Goal: Task Accomplishment & Management: Complete application form

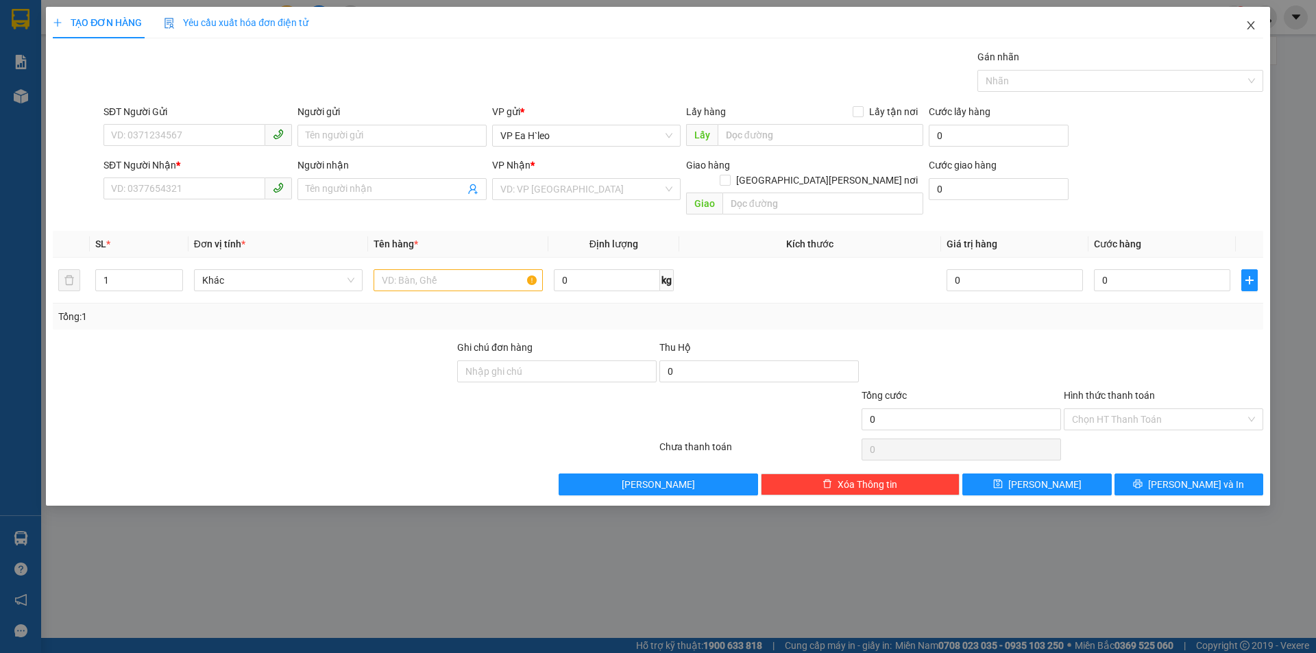
click at [1251, 23] on icon "close" at bounding box center [1251, 25] width 11 height 11
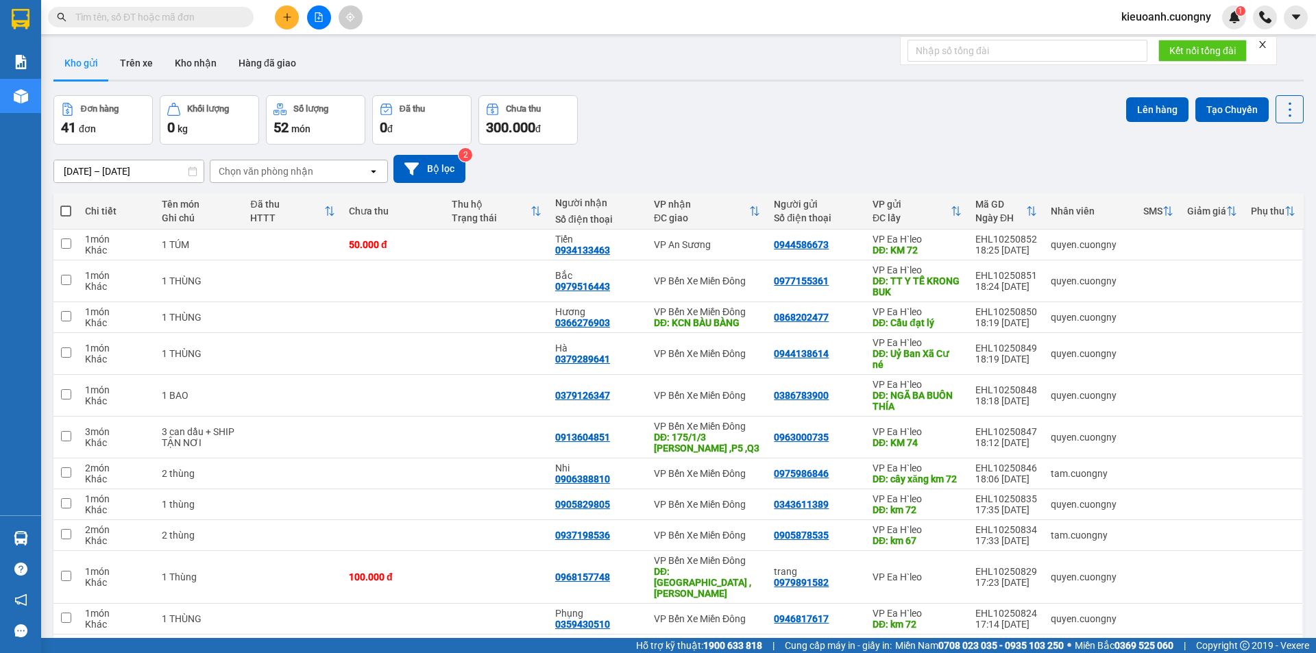
click at [177, 16] on input "text" at bounding box center [156, 17] width 162 height 15
paste input "0879662537"
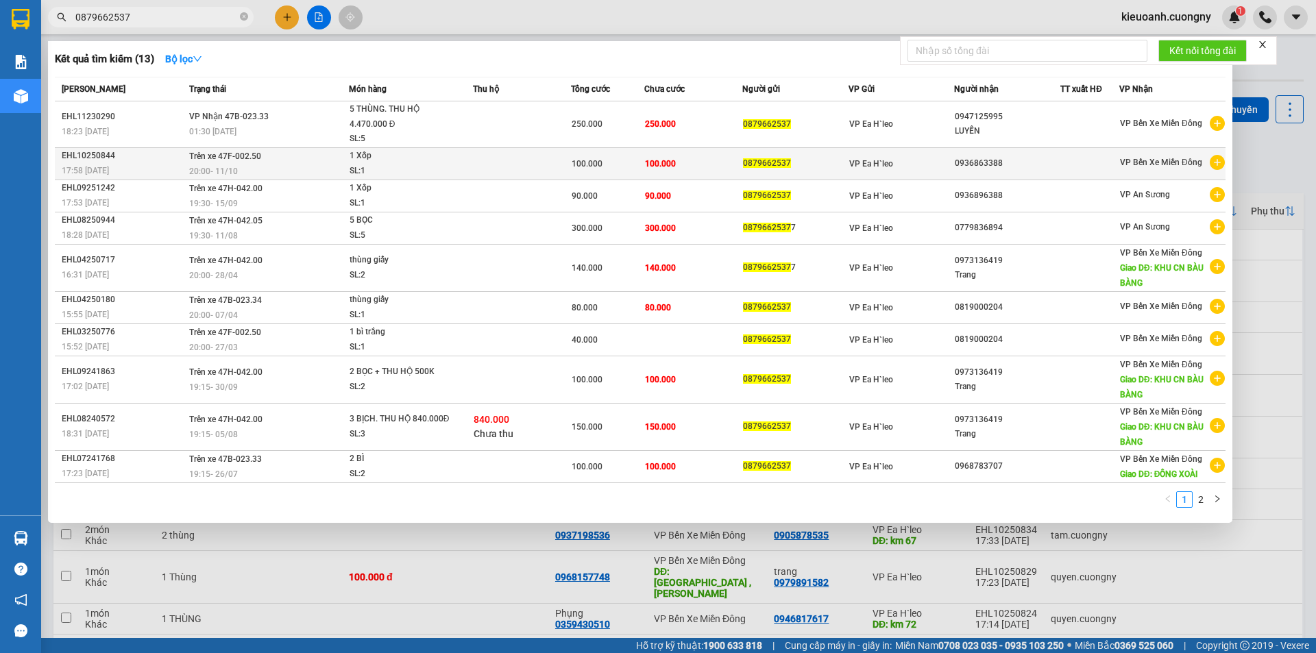
type input "0879662537"
click at [919, 161] on div "VP Ea H`leo" at bounding box center [901, 163] width 105 height 15
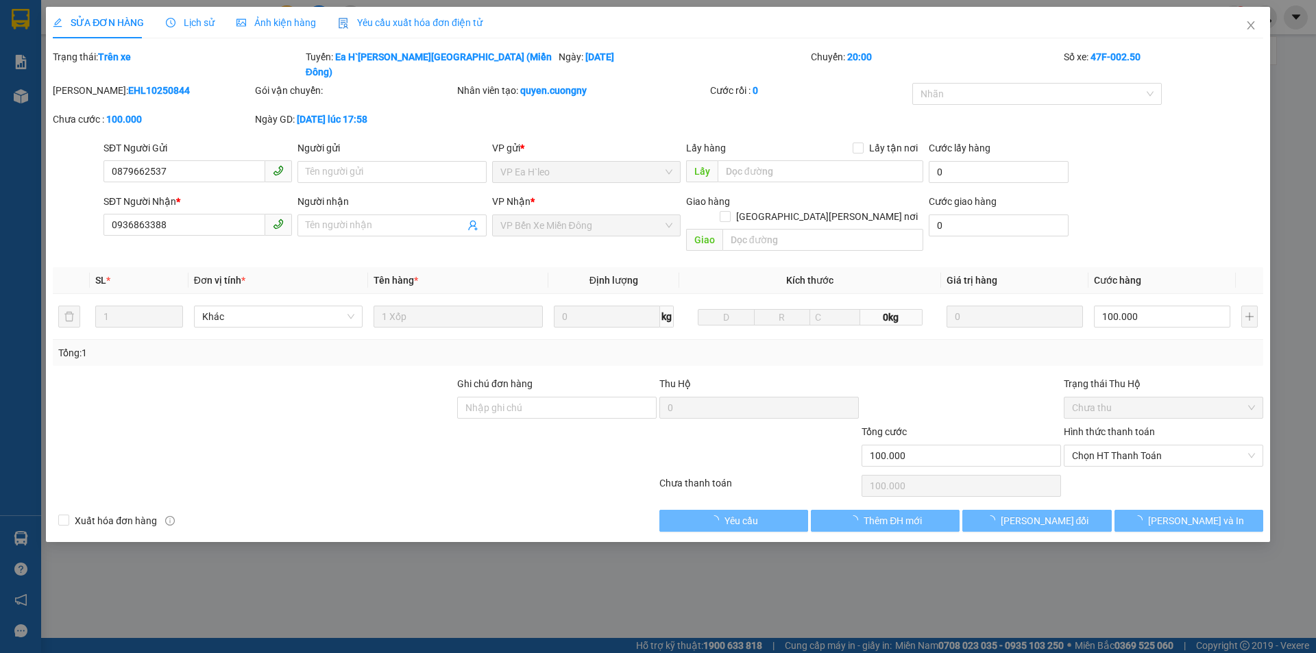
type input "0879662537"
type input "0936863388"
type input "100.000"
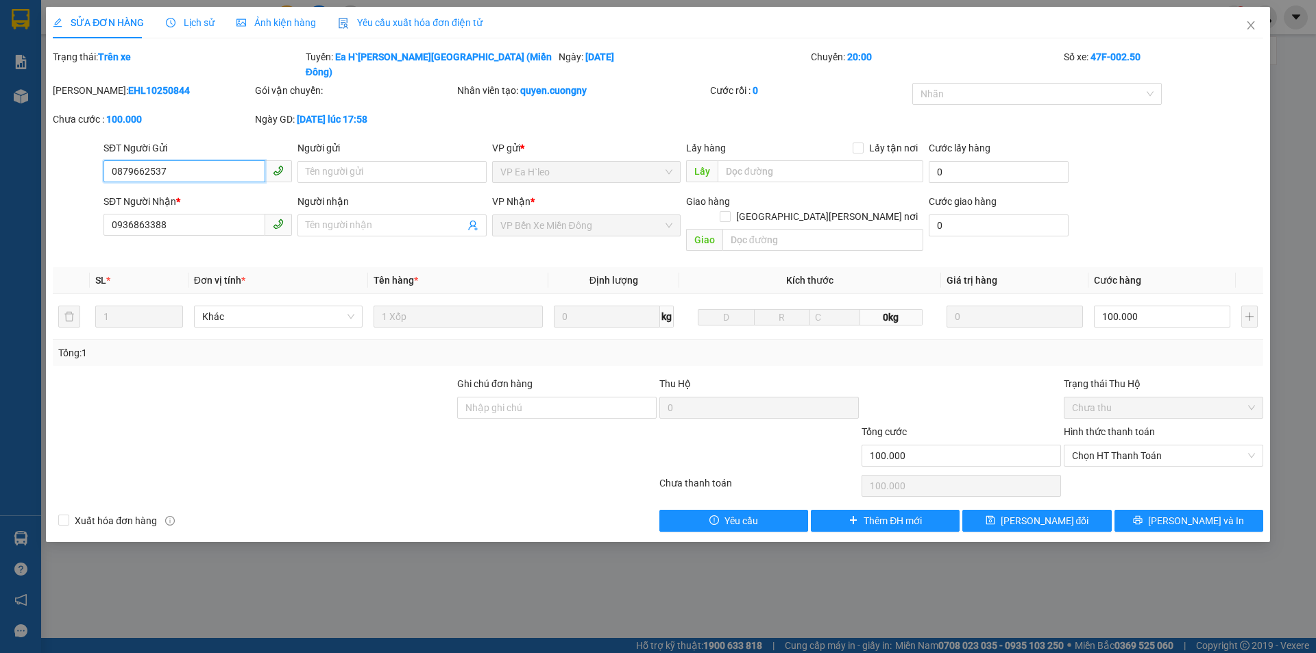
drag, startPoint x: 206, startPoint y: 159, endPoint x: 85, endPoint y: 182, distance: 122.8
click at [85, 182] on form "SĐT Người Gửi 0879662537 0879662537 Người gửi Tên người gửi VP gửi * VP Ea H`le…" at bounding box center [658, 199] width 1211 height 117
click at [188, 214] on input "0936863388" at bounding box center [185, 225] width 162 height 22
click at [361, 382] on div at bounding box center [253, 400] width 404 height 48
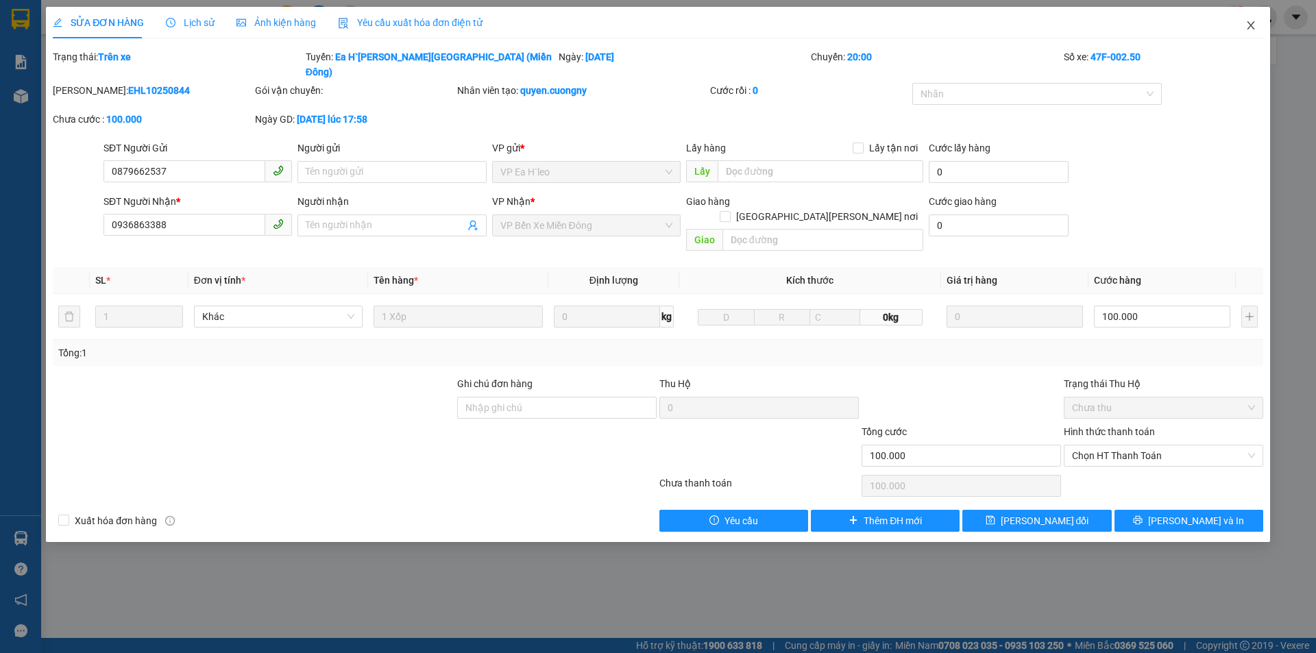
click at [1247, 22] on icon "close" at bounding box center [1251, 25] width 11 height 11
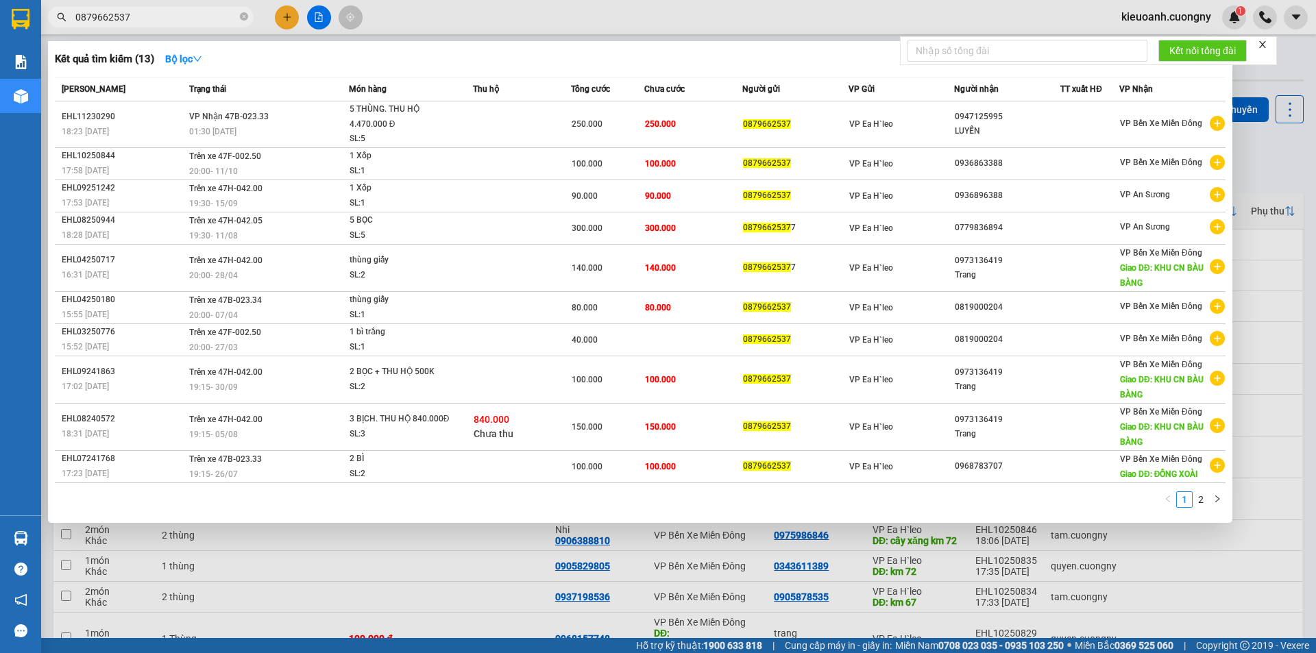
click at [182, 15] on input "0879662537" at bounding box center [156, 17] width 162 height 15
drag, startPoint x: 182, startPoint y: 15, endPoint x: 138, endPoint y: 17, distance: 44.6
click at [138, 17] on input "0879662537" at bounding box center [156, 17] width 162 height 15
paste input "986427740"
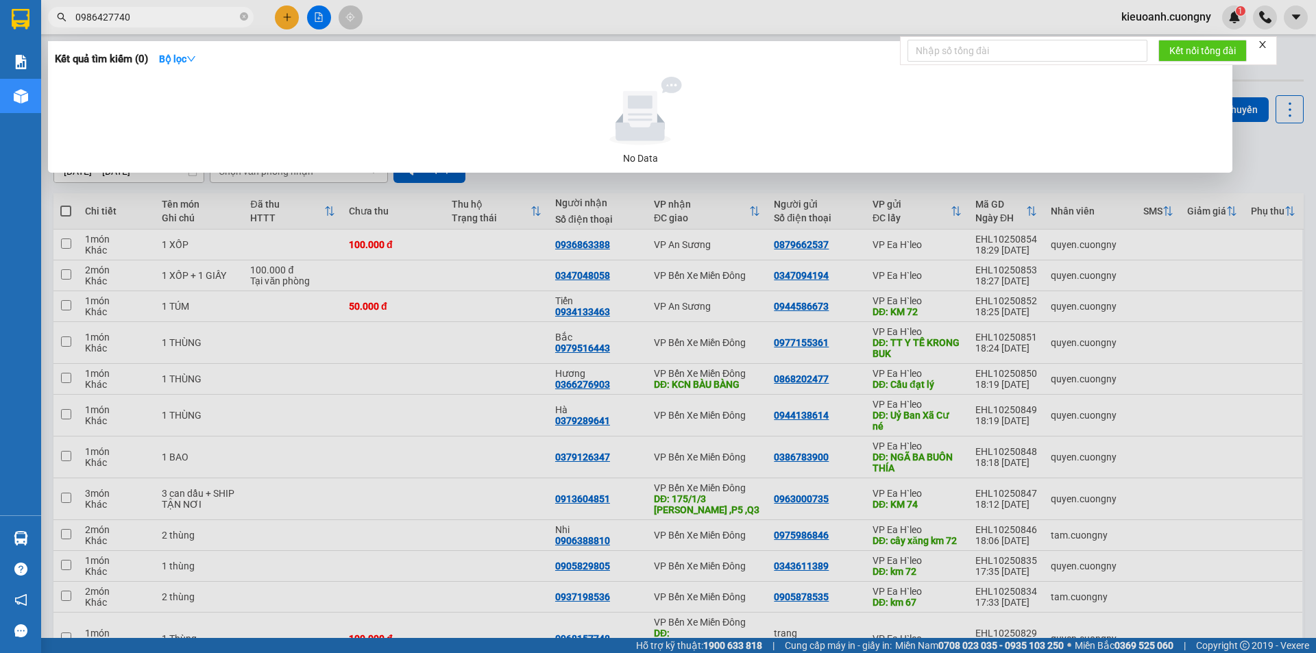
type input "0986427740"
click at [1270, 166] on div at bounding box center [658, 326] width 1316 height 653
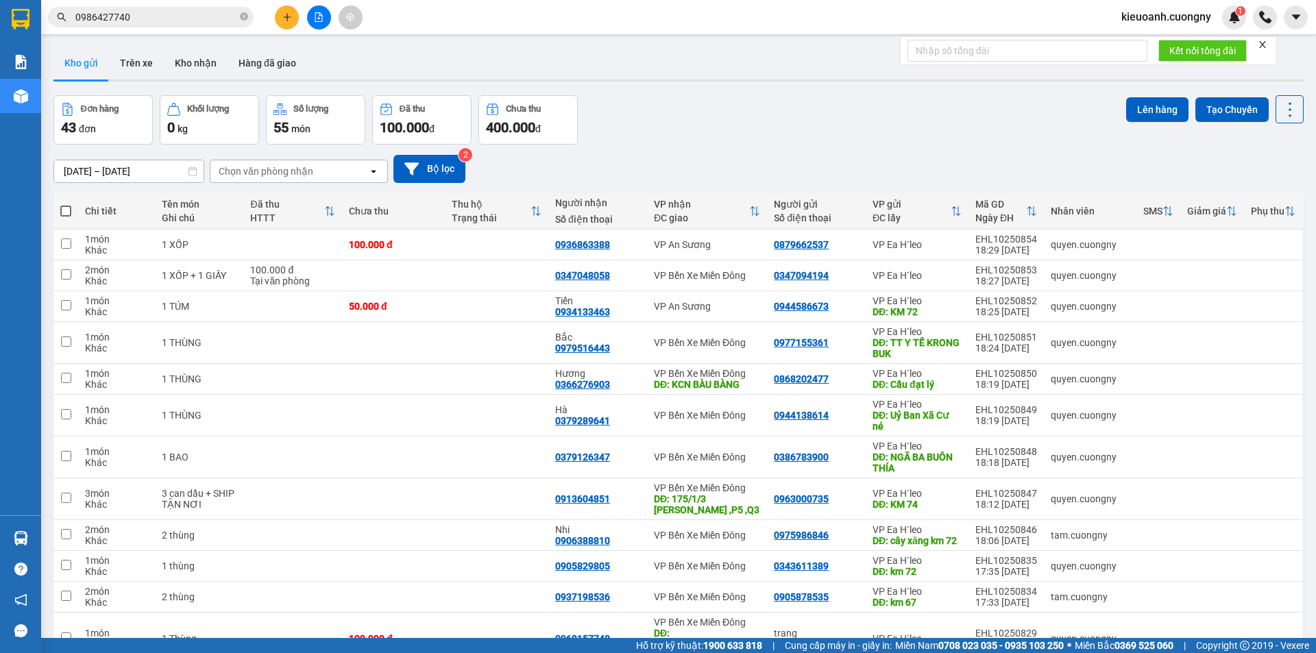
click at [1260, 151] on div "[DATE] – [DATE] Press the down arrow key to interact with the calendar and sele…" at bounding box center [678, 169] width 1250 height 49
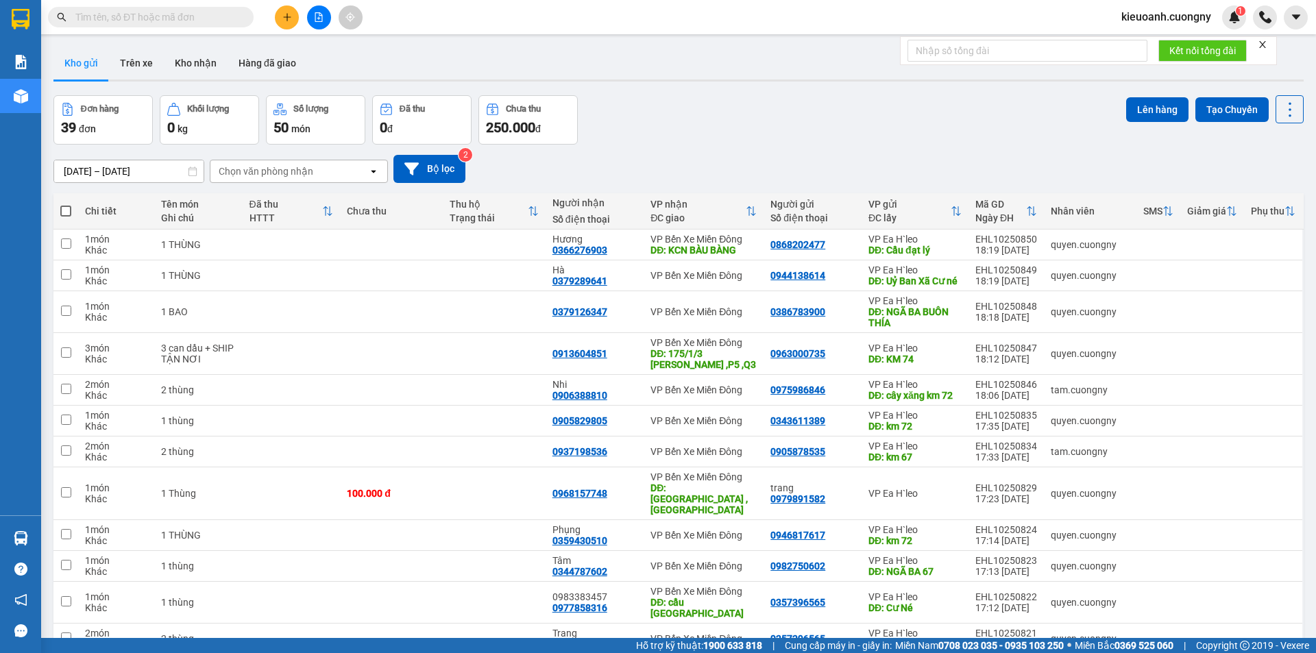
click at [1254, 158] on div "[DATE] – [DATE] Press the down arrow key to interact with the calendar and sele…" at bounding box center [678, 169] width 1250 height 28
click at [1191, 280] on icon at bounding box center [1196, 276] width 10 height 10
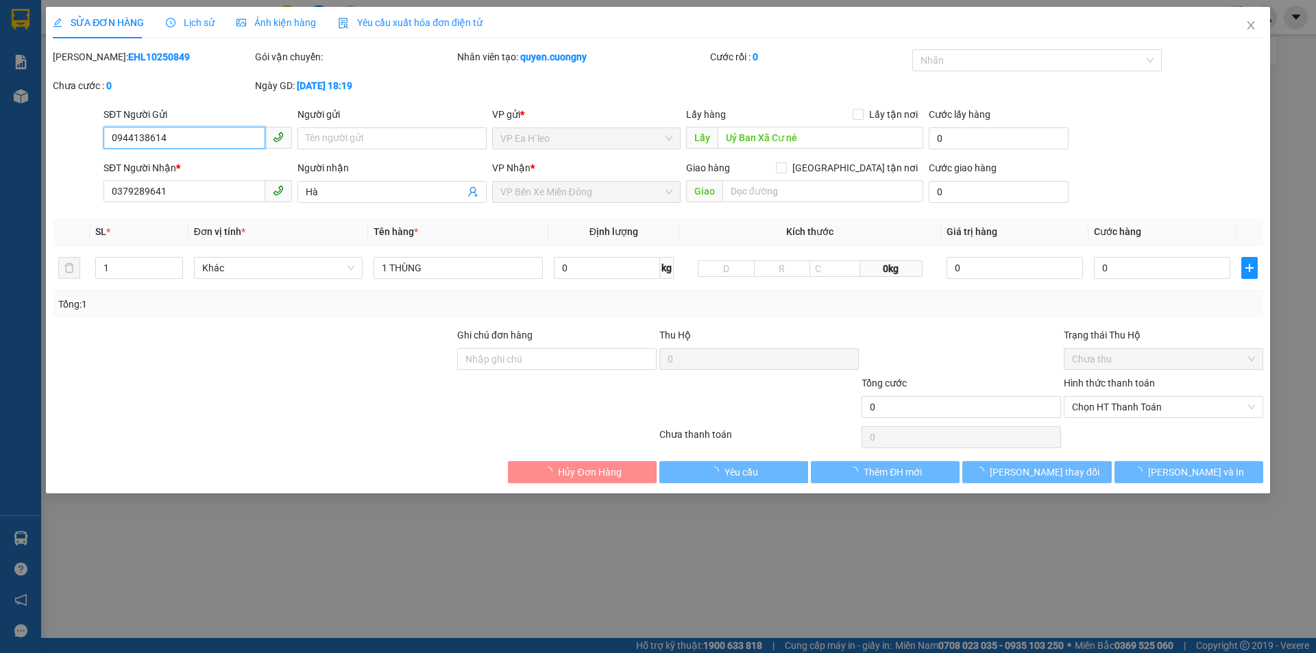
type input "0944138614"
type input "Uỷ Ban Xã Cư né"
type input "0379289641"
type input "Hà"
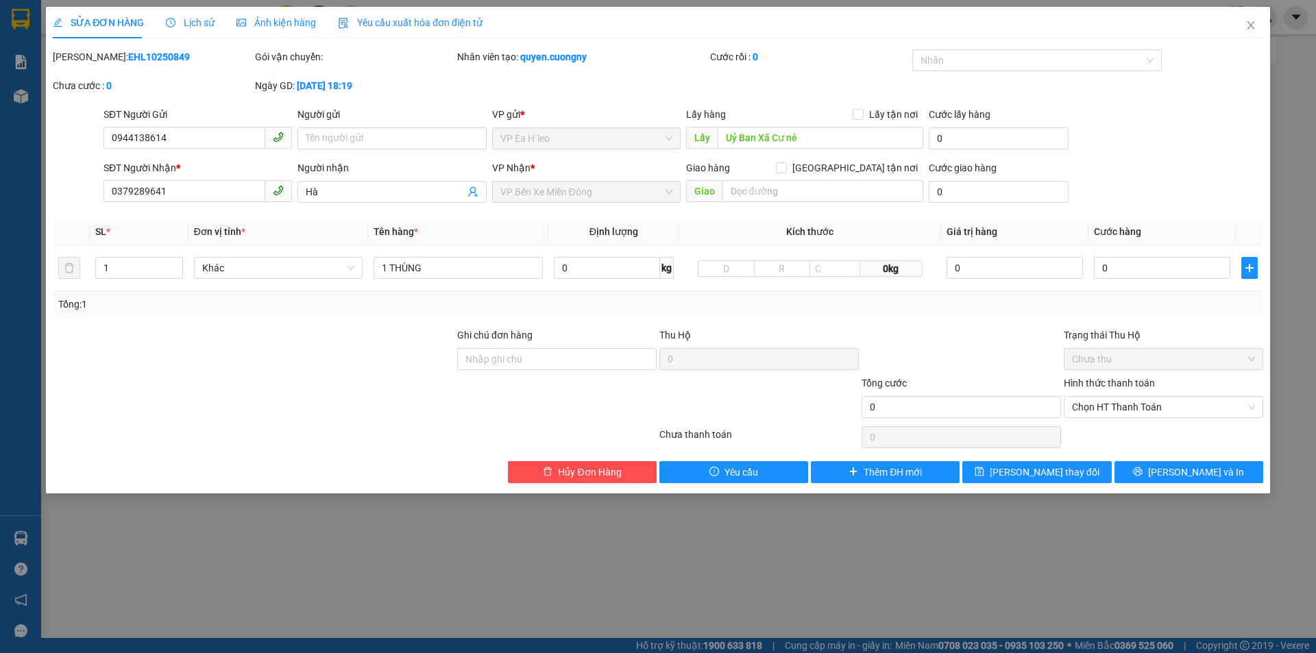
click at [249, 524] on div "SỬA ĐƠN HÀNG Lịch sử Ảnh kiện hàng Yêu cầu xuất hóa đơn điện tử Total Paid Fee …" at bounding box center [658, 326] width 1316 height 653
click at [1249, 25] on icon "close" at bounding box center [1251, 25] width 11 height 11
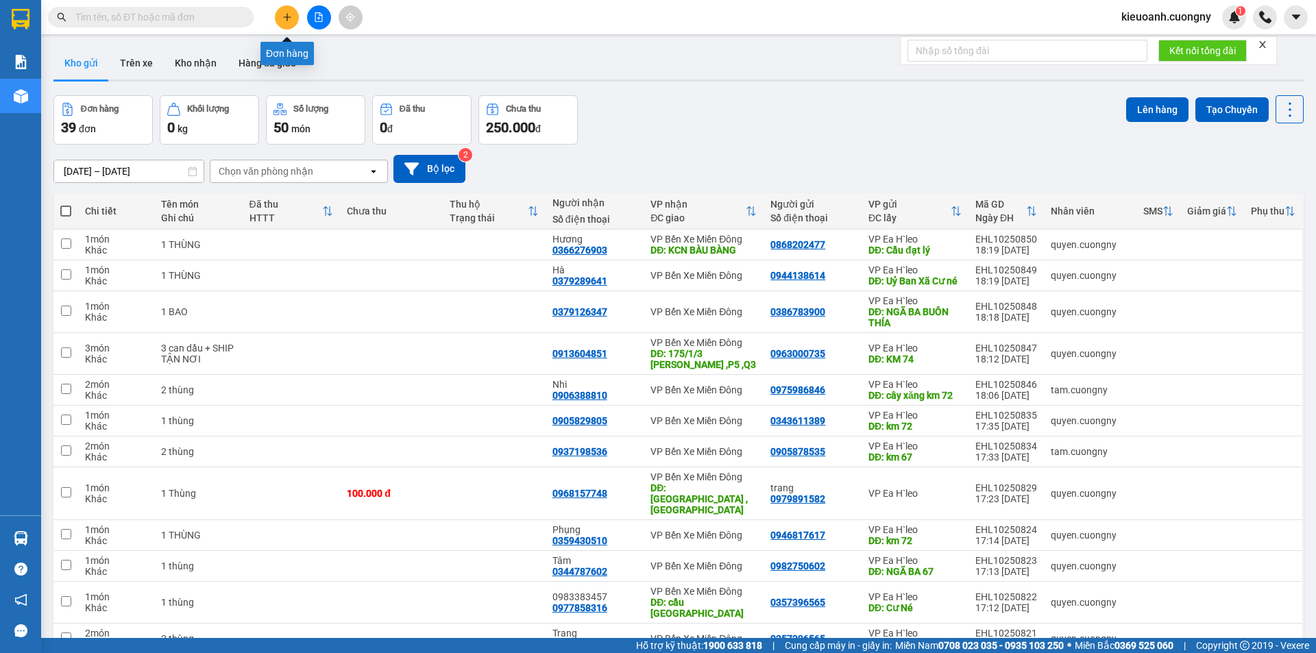
click at [285, 21] on icon "plus" at bounding box center [287, 17] width 10 height 10
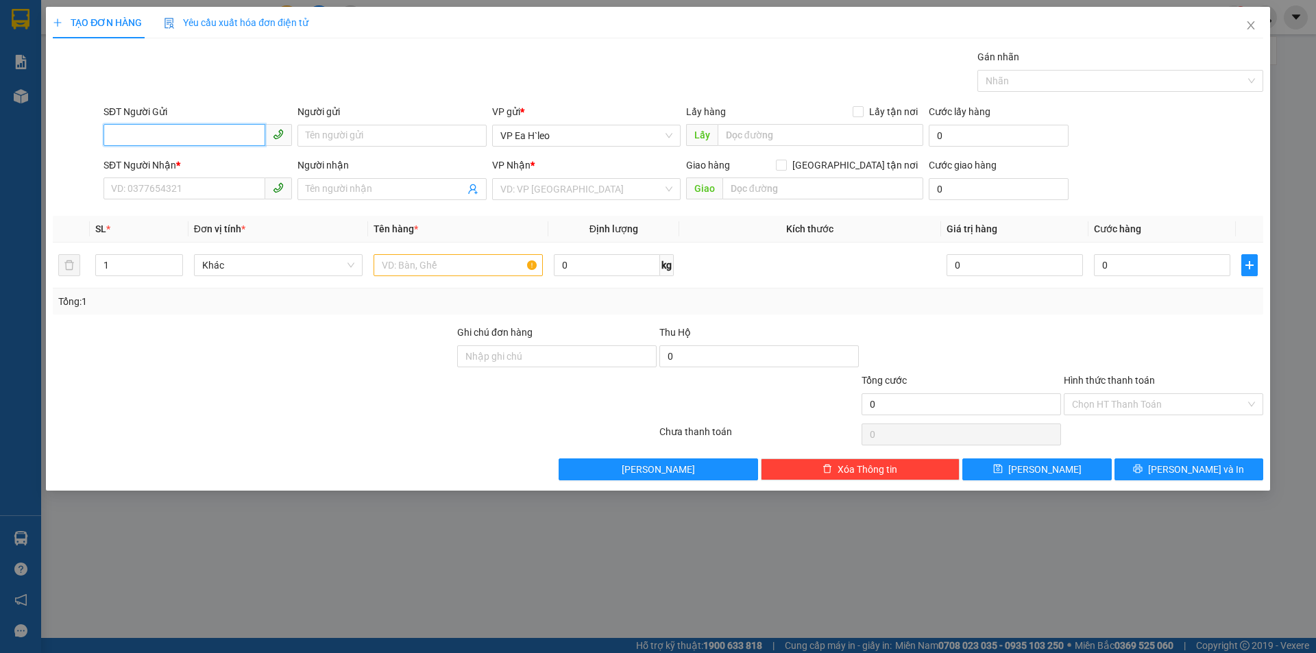
paste input "0879662537"
type input "0879662537"
click at [197, 193] on input "SĐT Người Nhận *" at bounding box center [185, 189] width 162 height 22
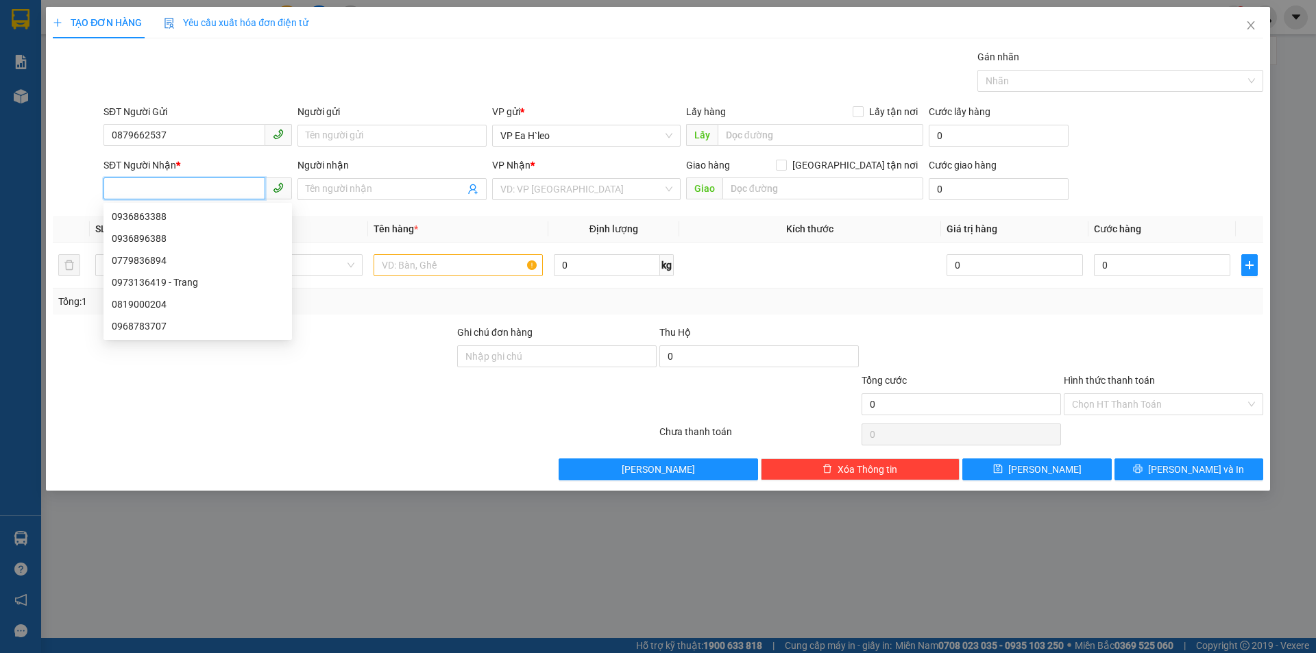
paste input "0936863388"
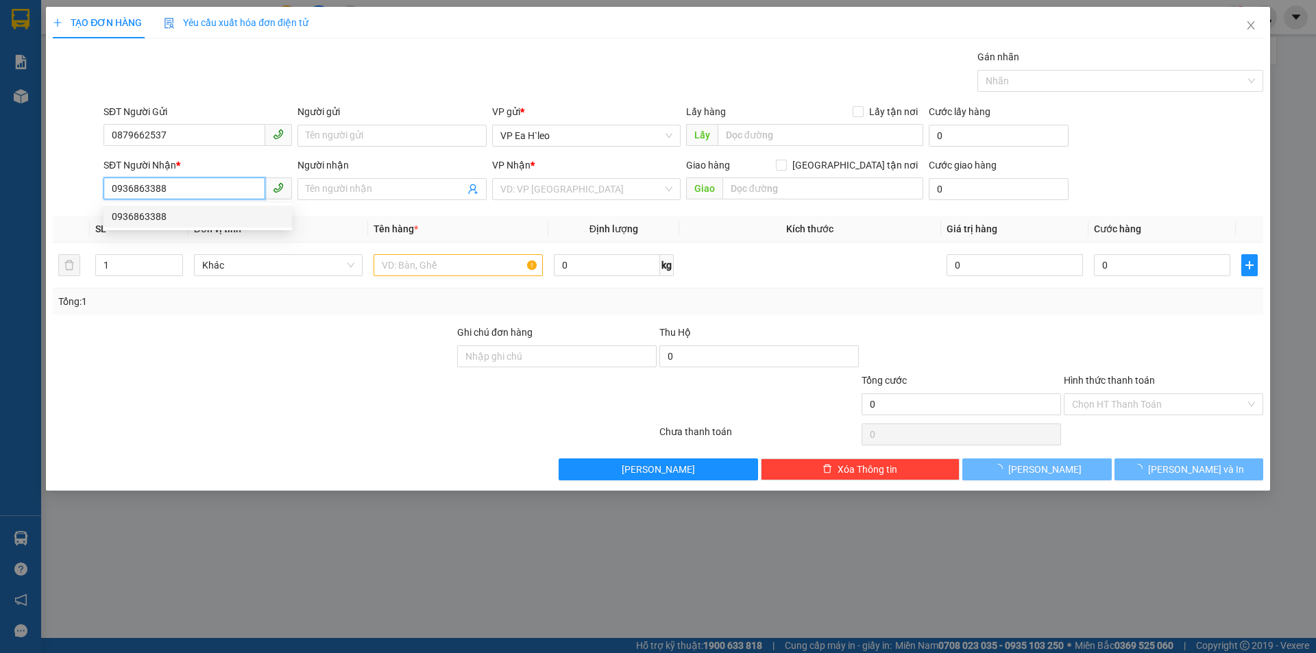
type input "0936863388"
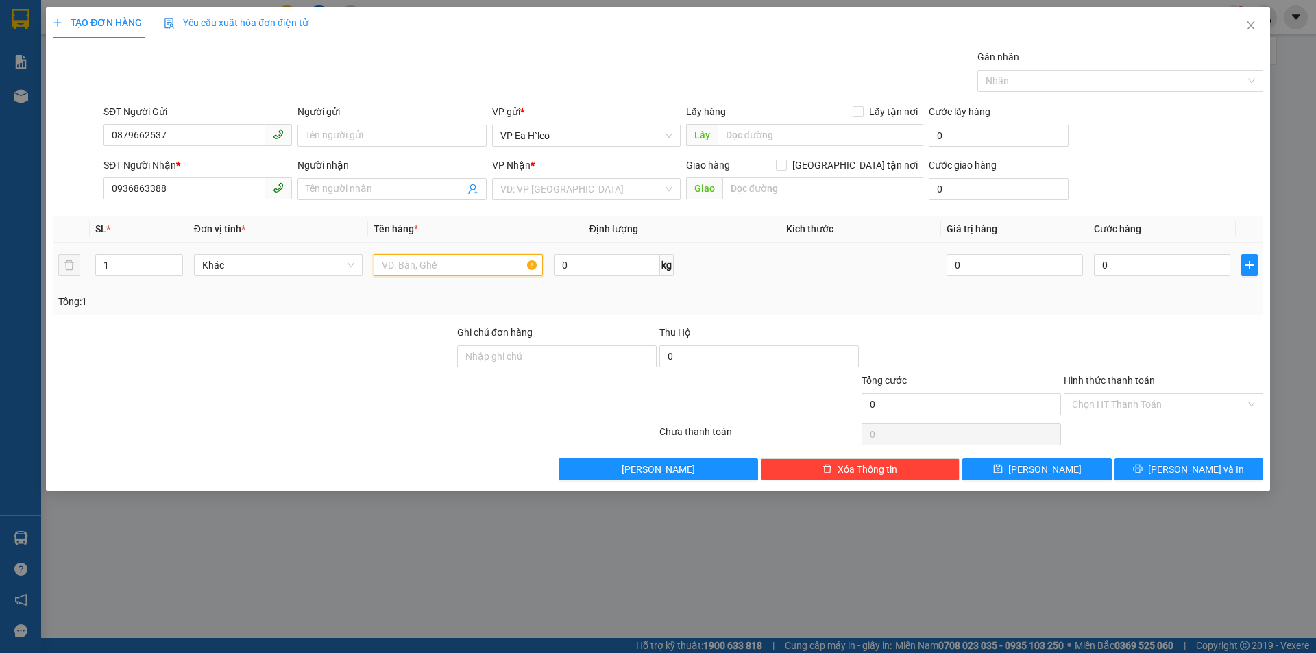
click at [459, 264] on input "text" at bounding box center [458, 265] width 169 height 22
